Goal: Navigation & Orientation: Find specific page/section

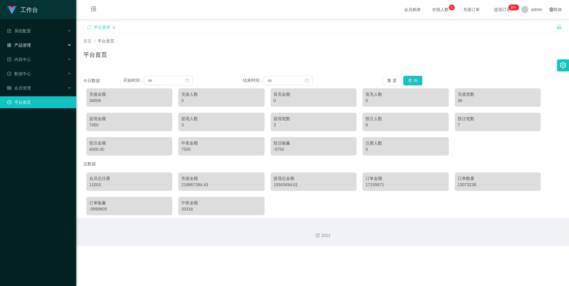
click at [19, 44] on span "产品管理" at bounding box center [19, 45] width 24 height 5
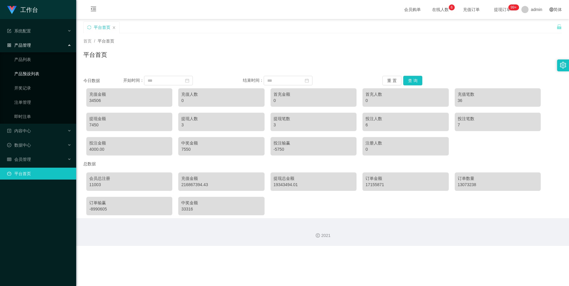
click at [36, 76] on link "产品预设列表" at bounding box center [42, 74] width 57 height 12
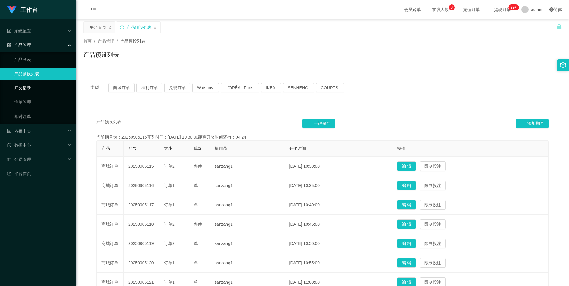
click at [38, 92] on link "开奖记录" at bounding box center [42, 88] width 57 height 12
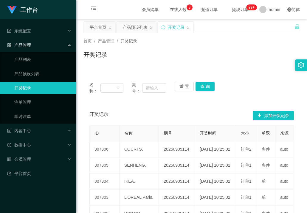
click at [171, 9] on span "在线人数 0 1 2 3 4 5 6 7 8 9 0 1 2 3 4 5 6 7 8 9 0 1 2 3 4 5 6 7 8 9" at bounding box center [178, 9] width 23 height 4
click at [21, 99] on link "注单管理" at bounding box center [42, 102] width 57 height 12
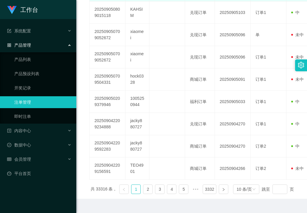
scroll to position [208, 0]
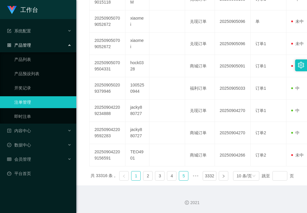
click at [184, 177] on link "5" at bounding box center [183, 176] width 9 height 9
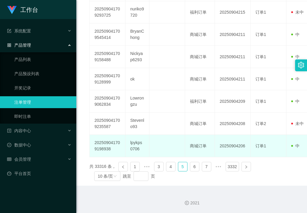
scroll to position [218, 0]
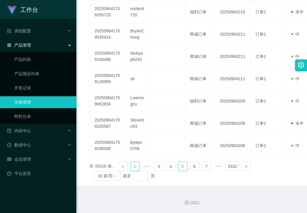
click at [136, 167] on link "1" at bounding box center [134, 166] width 9 height 9
